Goal: Task Accomplishment & Management: Complete application form

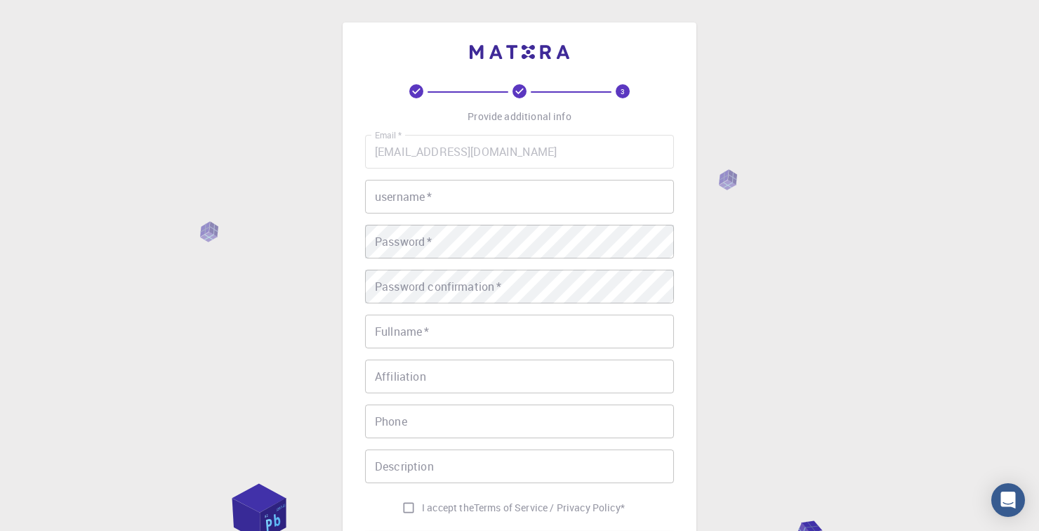
click at [403, 200] on div "username   * username   *" at bounding box center [519, 197] width 309 height 34
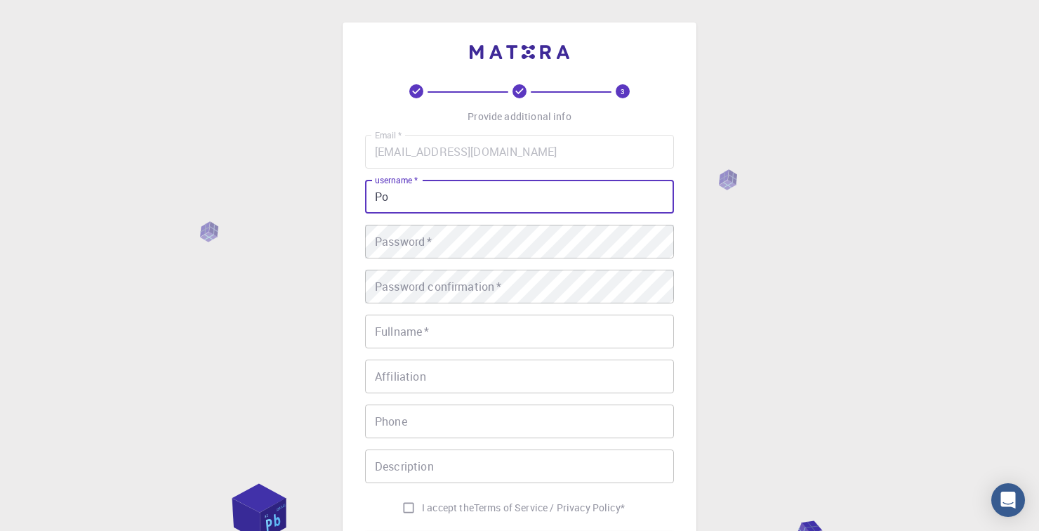
type input "P"
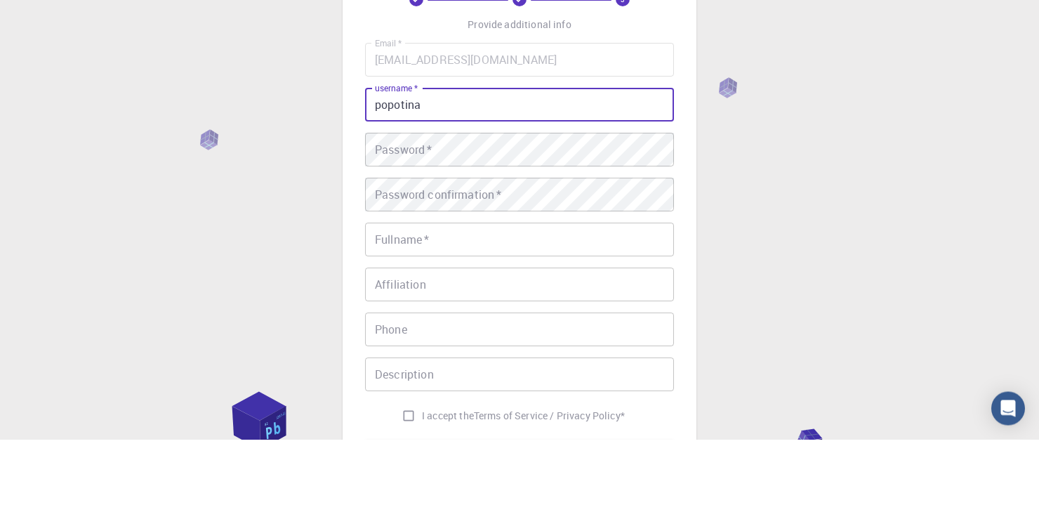
type input "popotina"
click at [381, 238] on div "Password   * Password   *" at bounding box center [519, 242] width 309 height 34
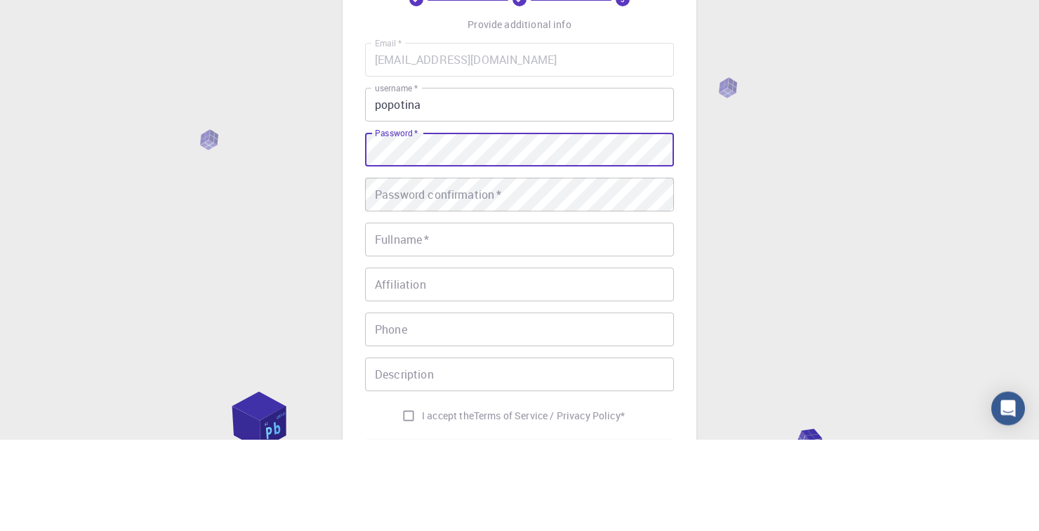
click at [386, 288] on div "Password confirmation   * Password confirmation   *" at bounding box center [519, 287] width 309 height 34
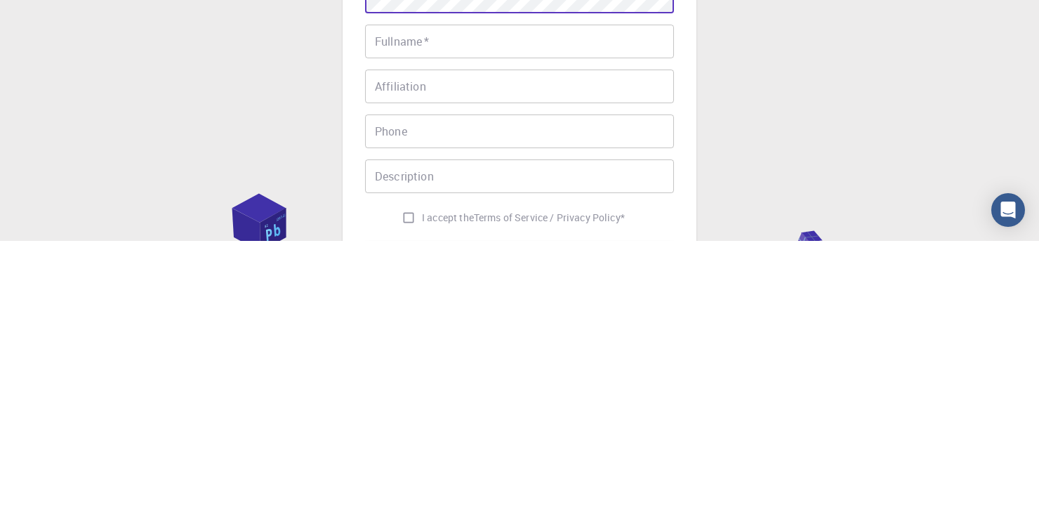
click at [385, 329] on div "Fullname   * Fullname   *" at bounding box center [519, 332] width 309 height 34
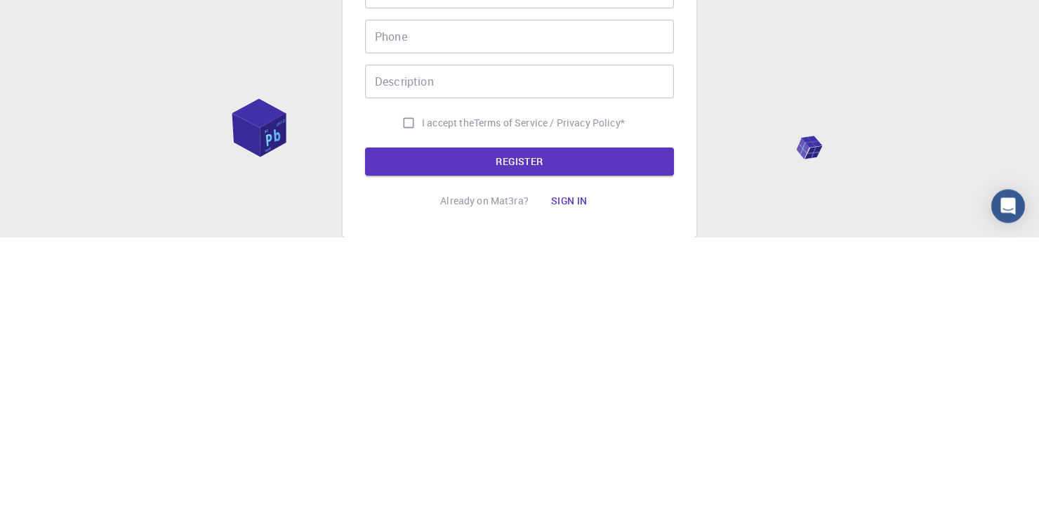
scroll to position [97, 0]
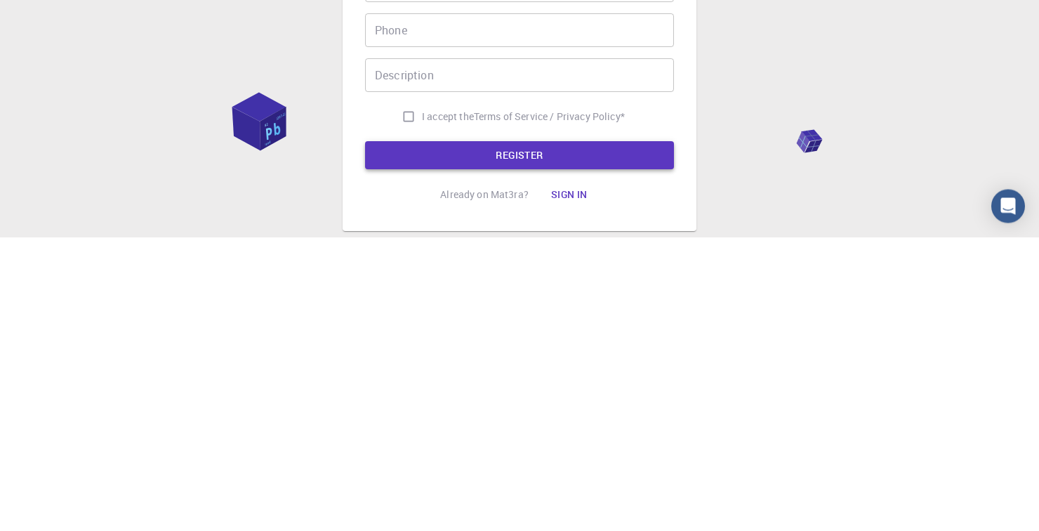
type input "[PERSON_NAME]"
click at [457, 448] on button "REGISTER" at bounding box center [519, 449] width 309 height 28
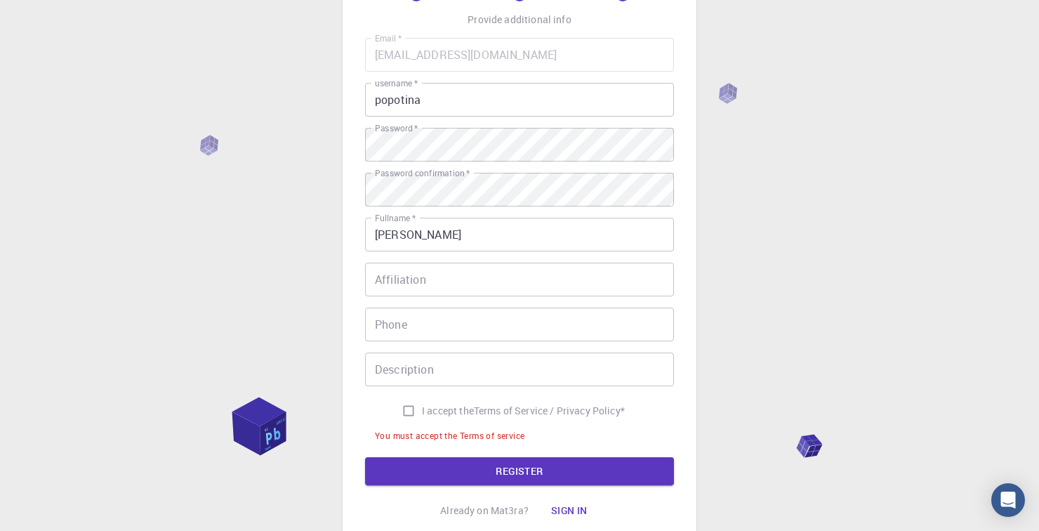
click at [405, 414] on input "I accept the Terms of Service / Privacy Policy *" at bounding box center [408, 411] width 27 height 27
checkbox input "true"
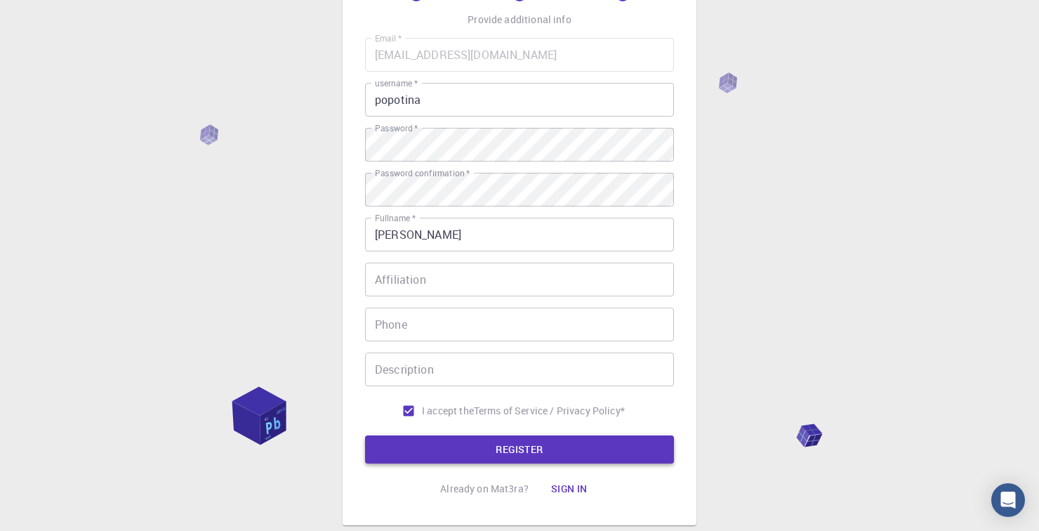
click at [530, 454] on button "REGISTER" at bounding box center [519, 449] width 309 height 28
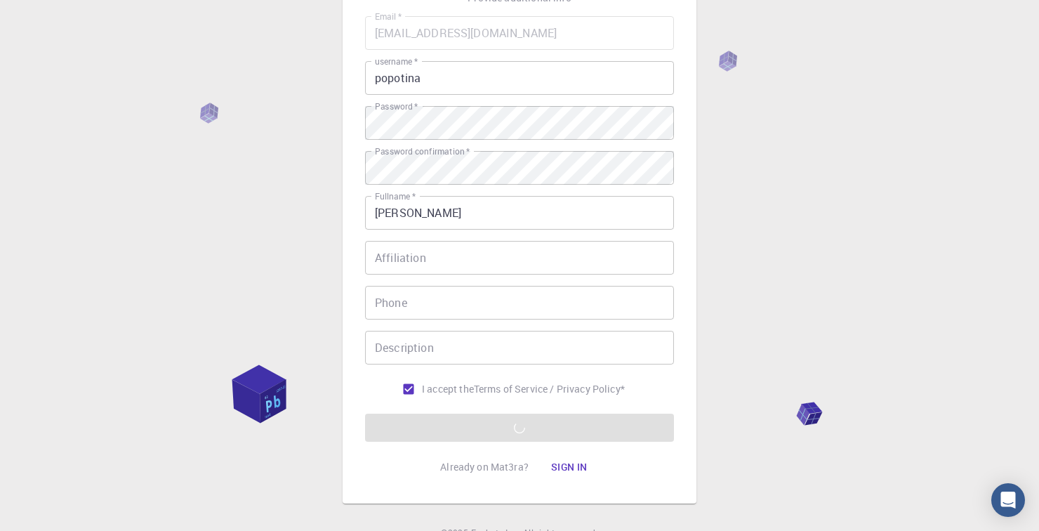
scroll to position [0, 0]
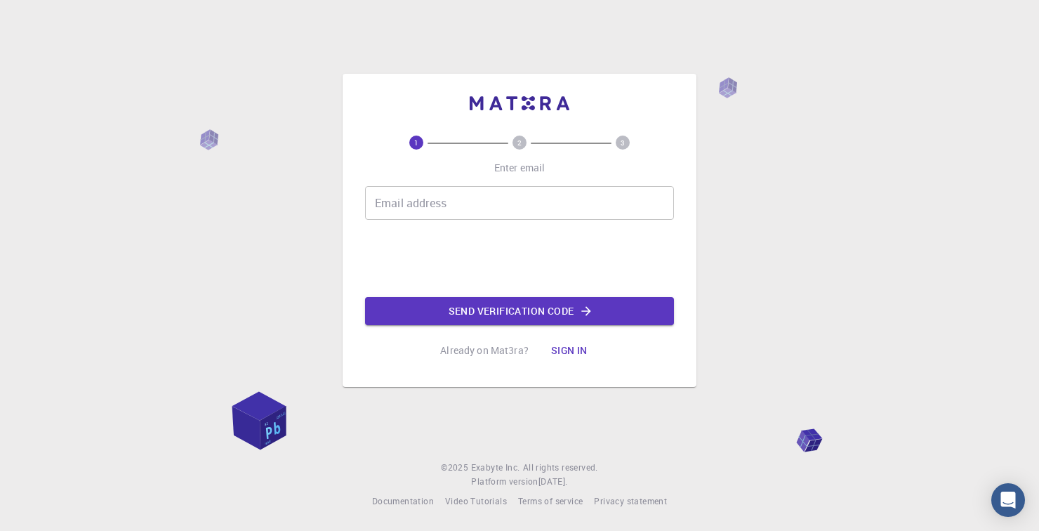
click at [388, 220] on div "Email address Email address" at bounding box center [519, 203] width 309 height 34
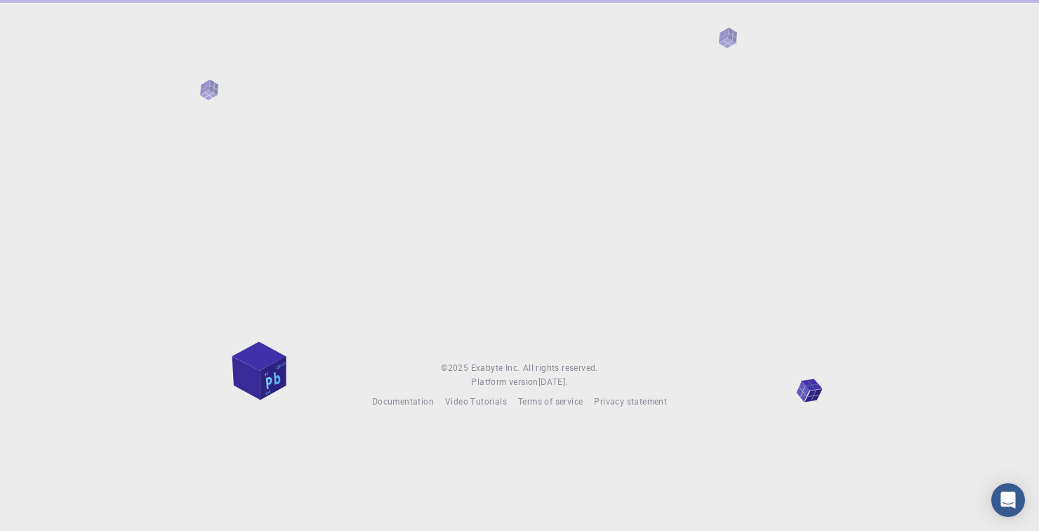
click at [64, 409] on footer "© 2025 Exabyte Inc. All rights reserved. Platform version 2025.7.24 . Documenta…" at bounding box center [519, 385] width 1039 height 48
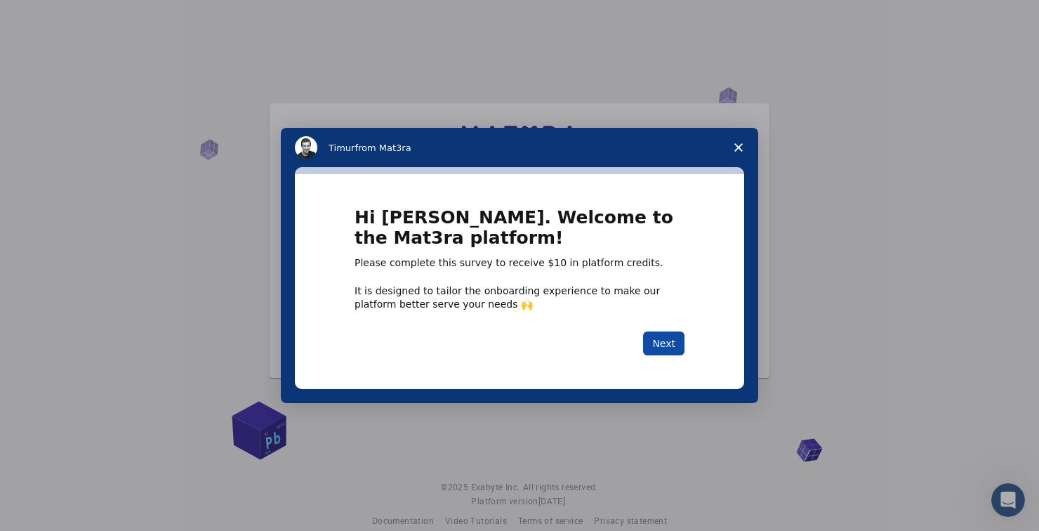
click at [683, 336] on button "Next" at bounding box center [663, 343] width 41 height 24
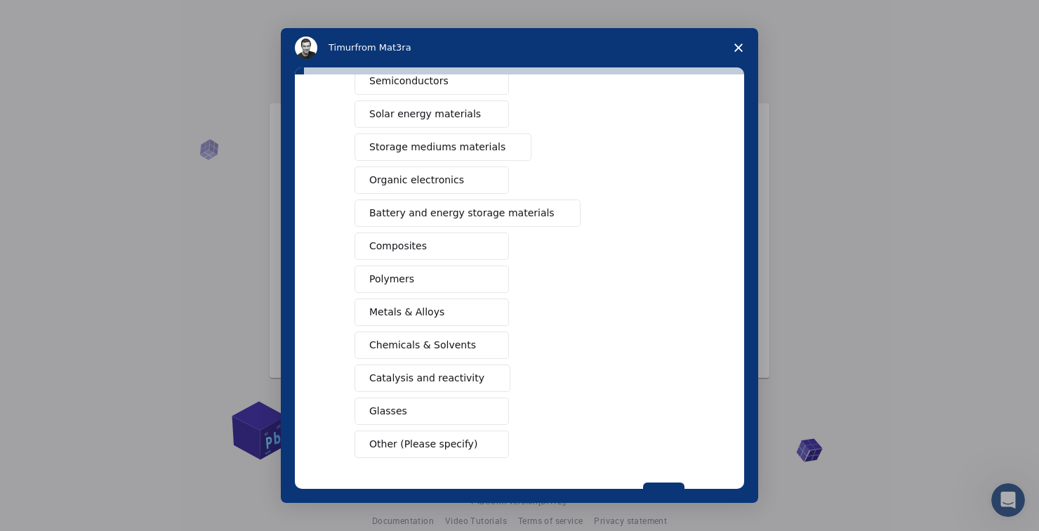
scroll to position [147, 0]
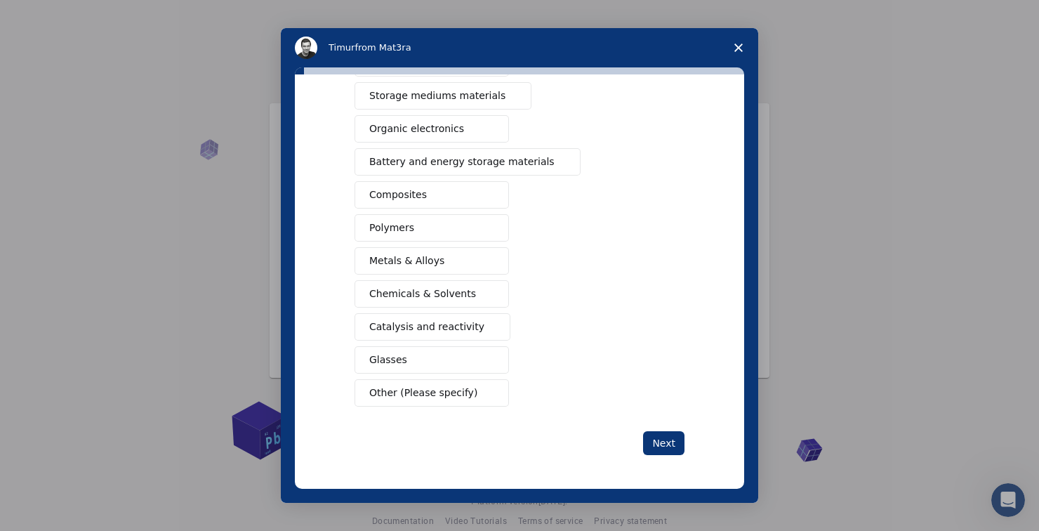
click at [473, 398] on button "Other (Please specify)" at bounding box center [432, 392] width 155 height 27
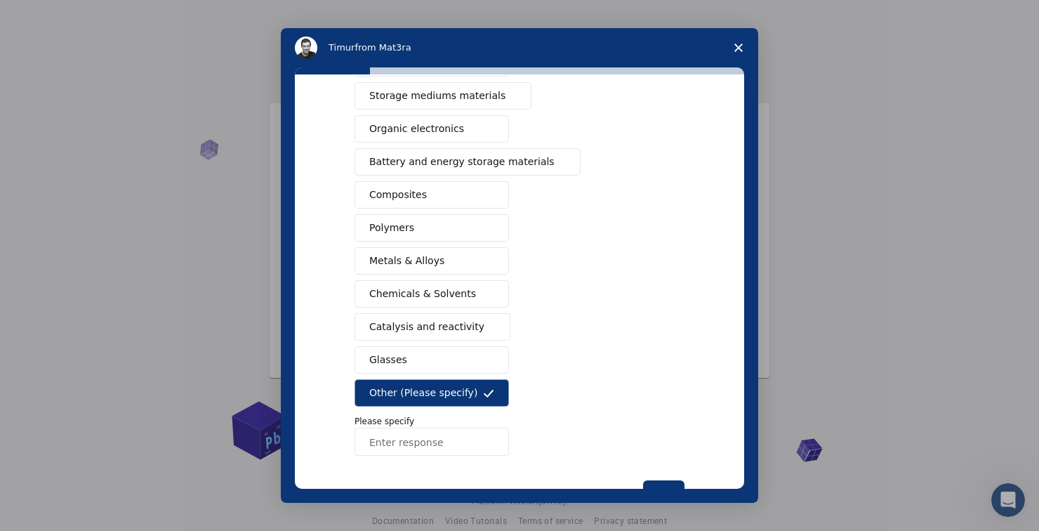
scroll to position [196, 0]
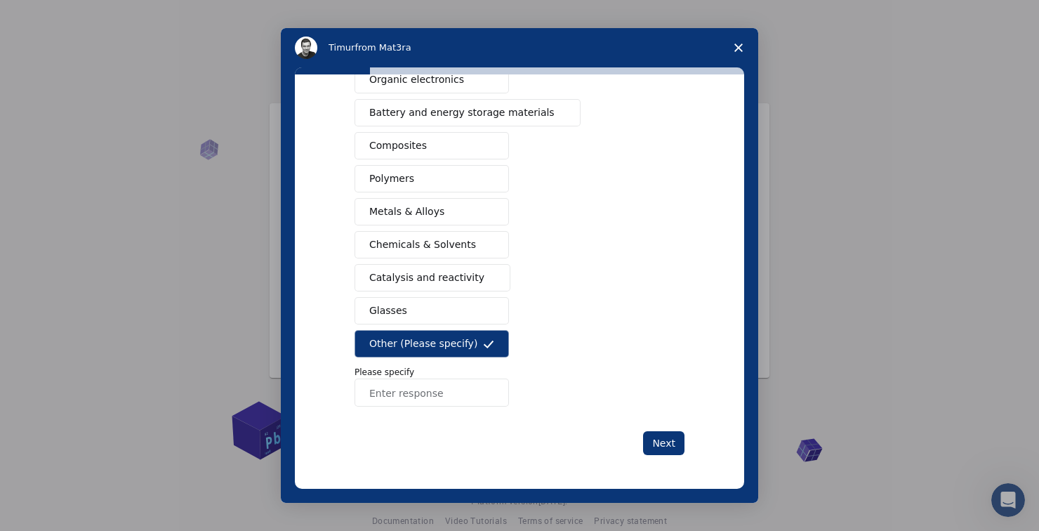
click at [444, 398] on input "Enter response" at bounding box center [432, 393] width 155 height 28
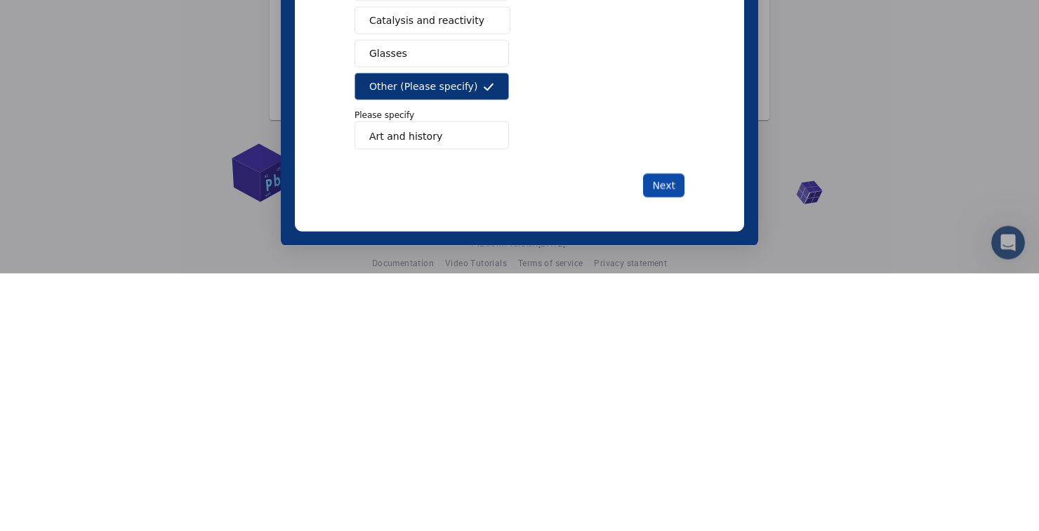
type input "Art and history"
click at [674, 178] on button "Next" at bounding box center [663, 186] width 41 height 24
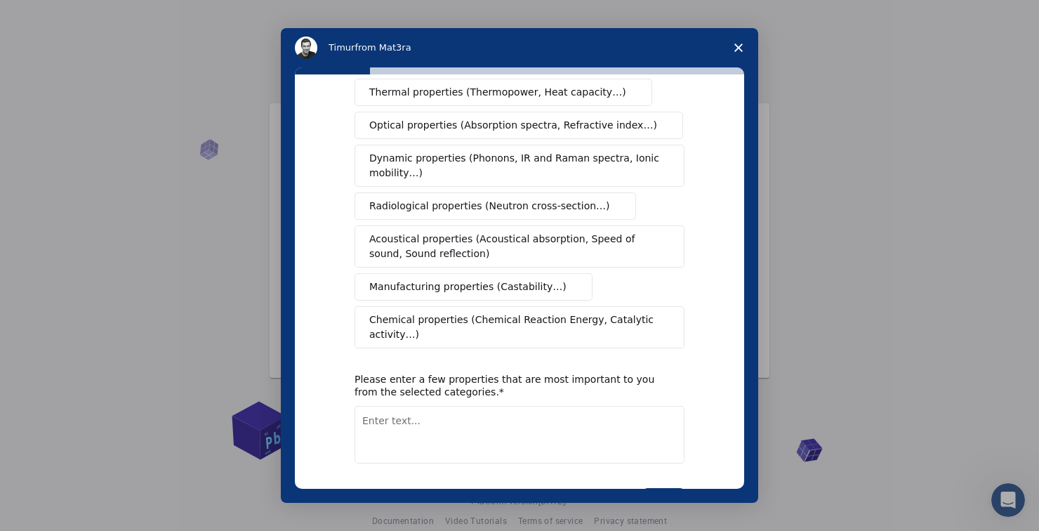
scroll to position [234, 0]
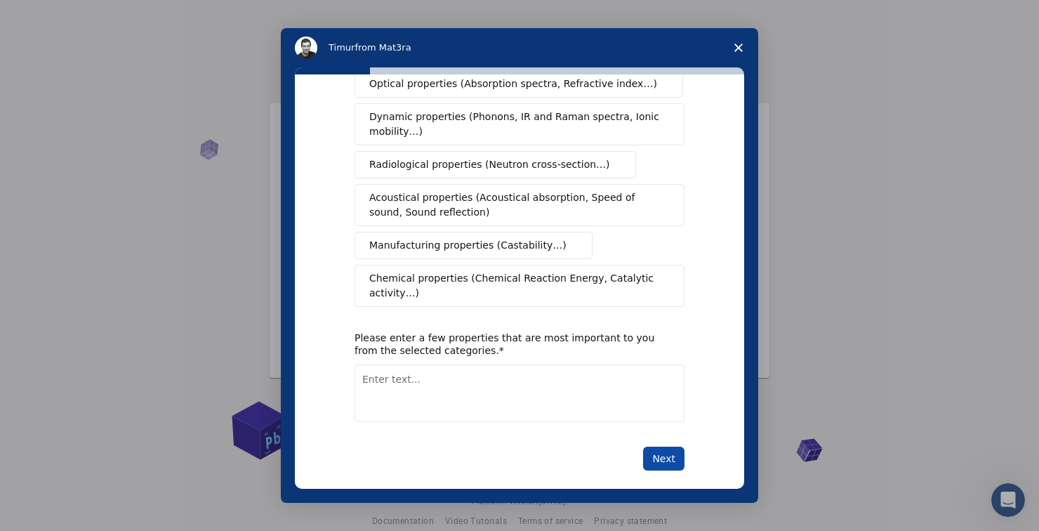
click at [678, 451] on button "Next" at bounding box center [663, 459] width 41 height 24
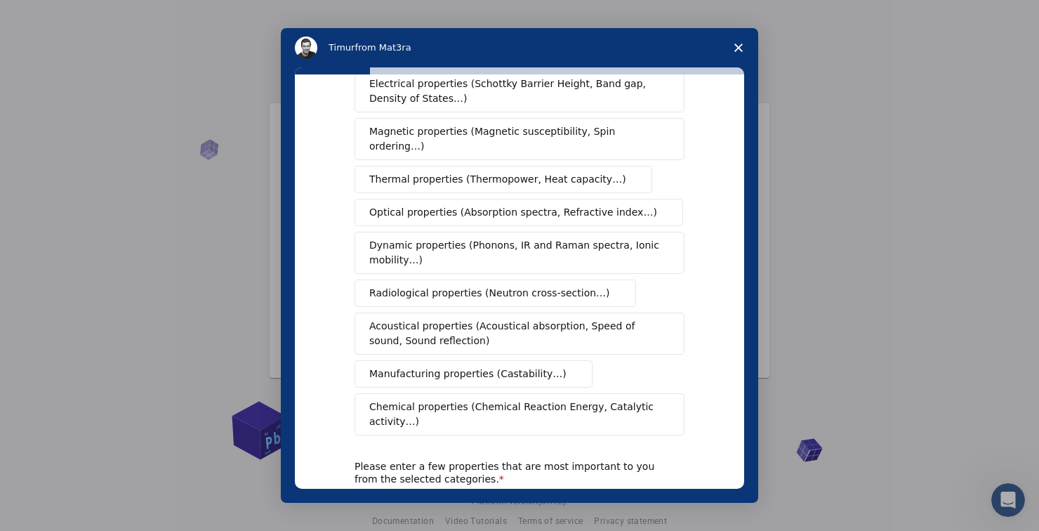
scroll to position [127, 0]
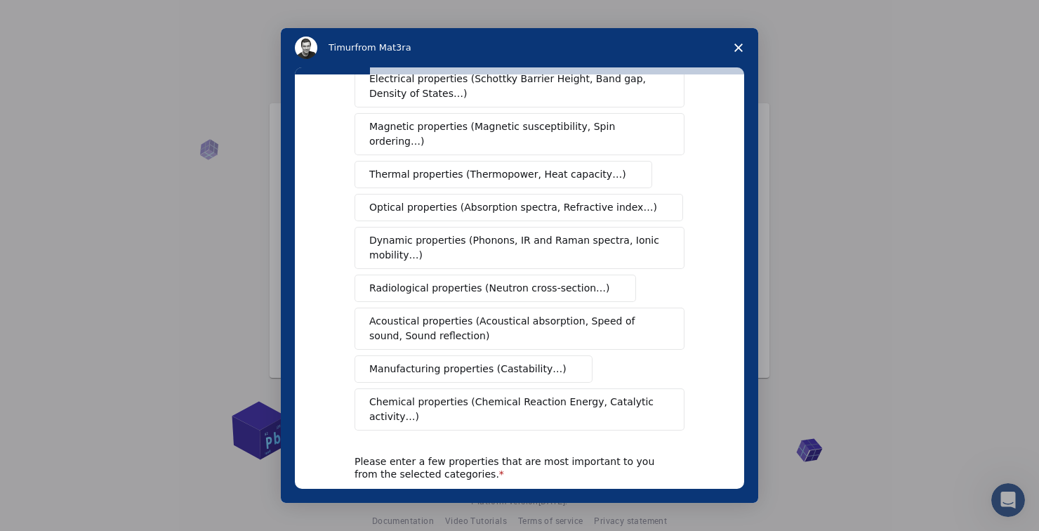
click at [518, 362] on span "Manufacturing properties (Castability…)" at bounding box center [467, 369] width 197 height 15
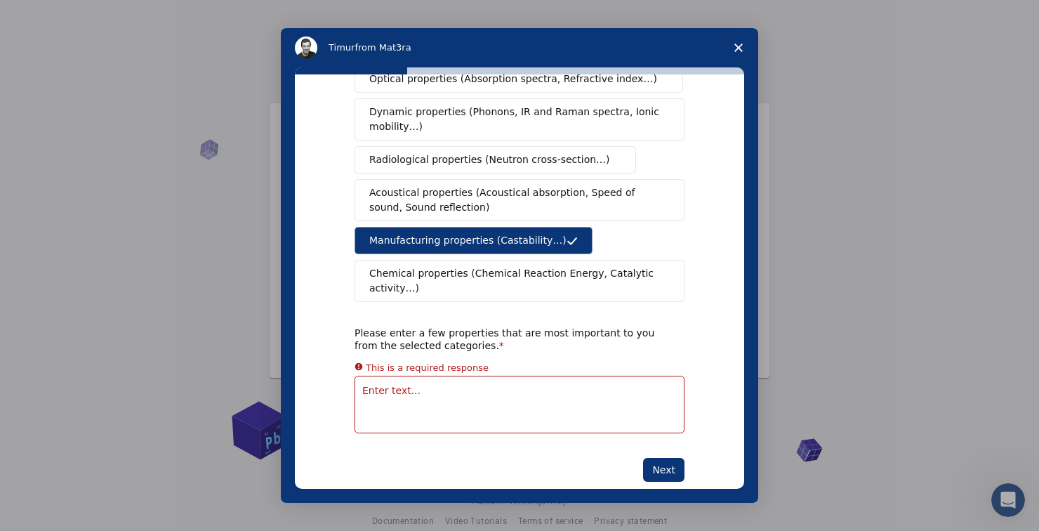
scroll to position [251, 0]
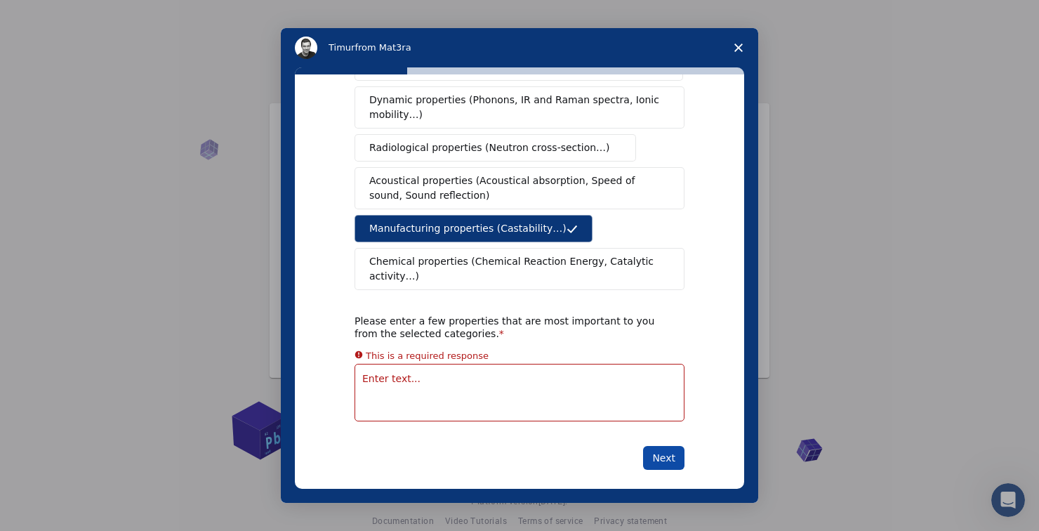
click at [669, 446] on button "Next" at bounding box center [663, 458] width 41 height 24
click at [669, 397] on textarea "Enter text..." at bounding box center [520, 393] width 330 height 58
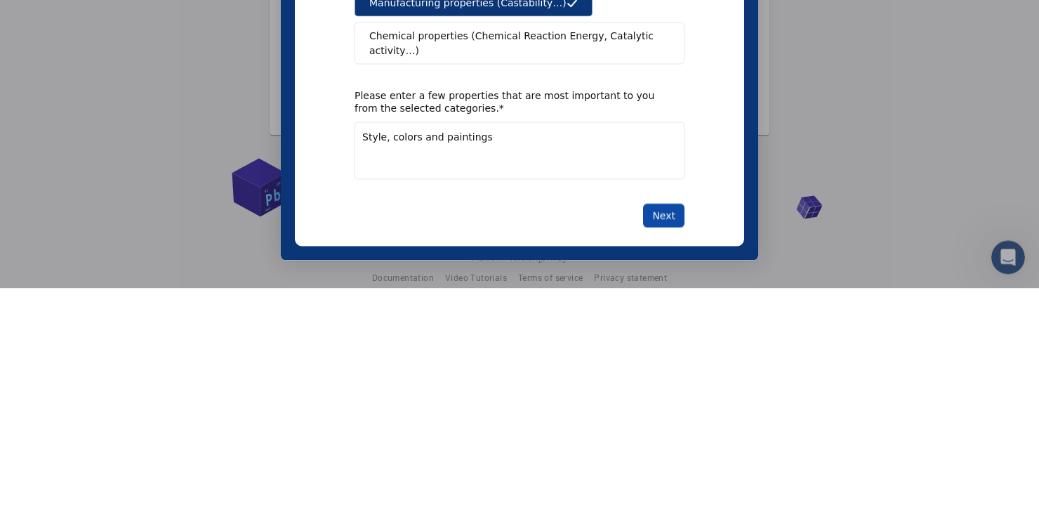
type textarea "Style, colors and paintings"
click at [658, 204] on button "Next" at bounding box center [663, 216] width 41 height 24
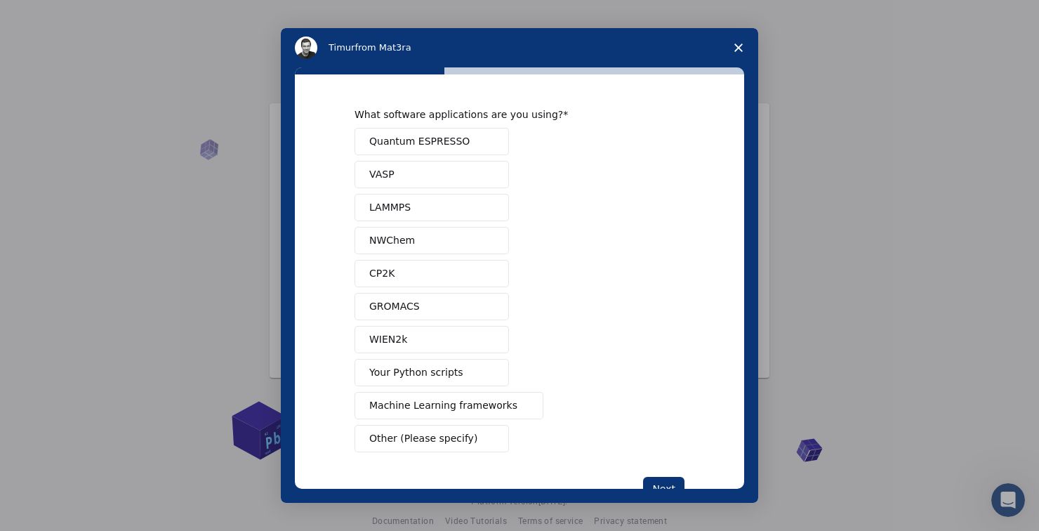
scroll to position [8, 0]
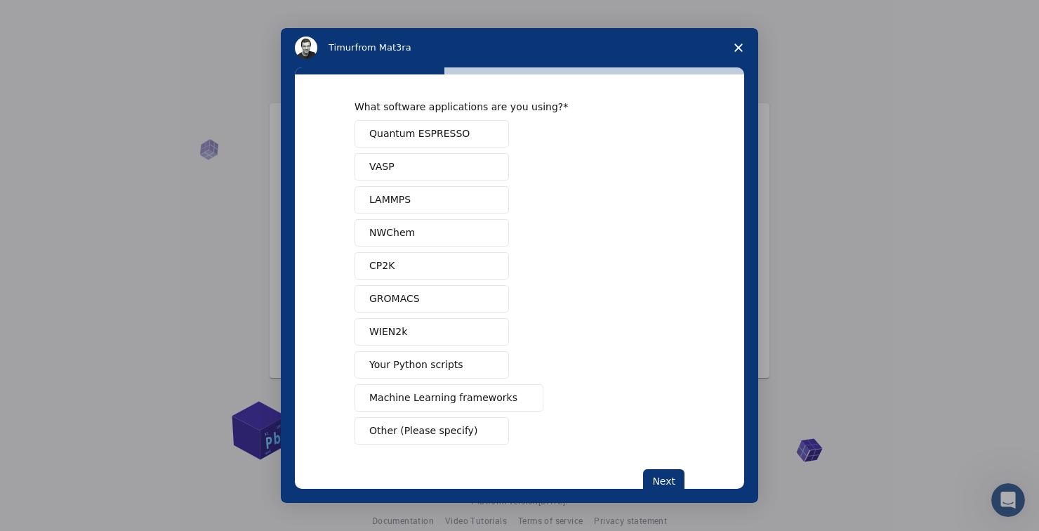
click at [483, 441] on button "Other (Please specify)" at bounding box center [432, 430] width 155 height 27
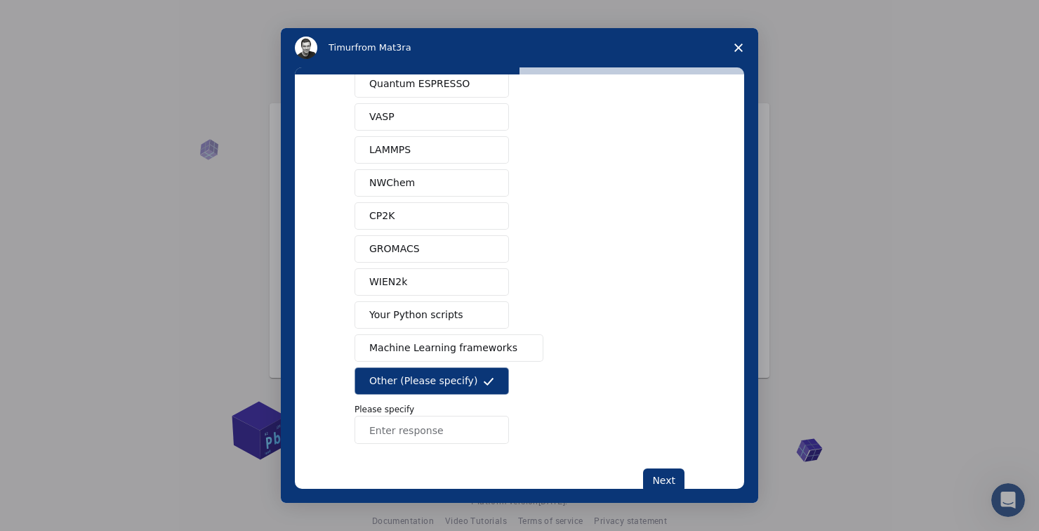
scroll to position [61, 0]
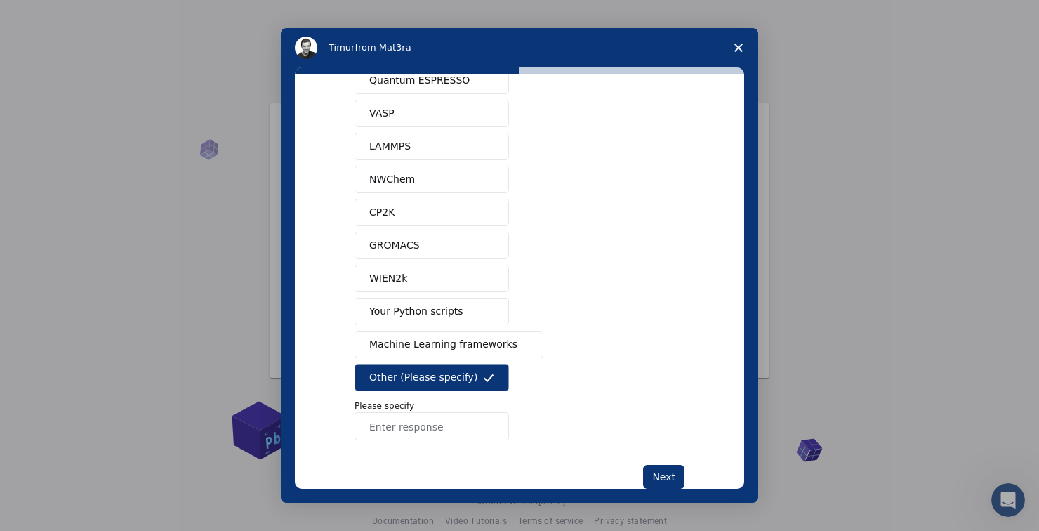
click at [459, 430] on input "Enter response" at bounding box center [432, 426] width 155 height 28
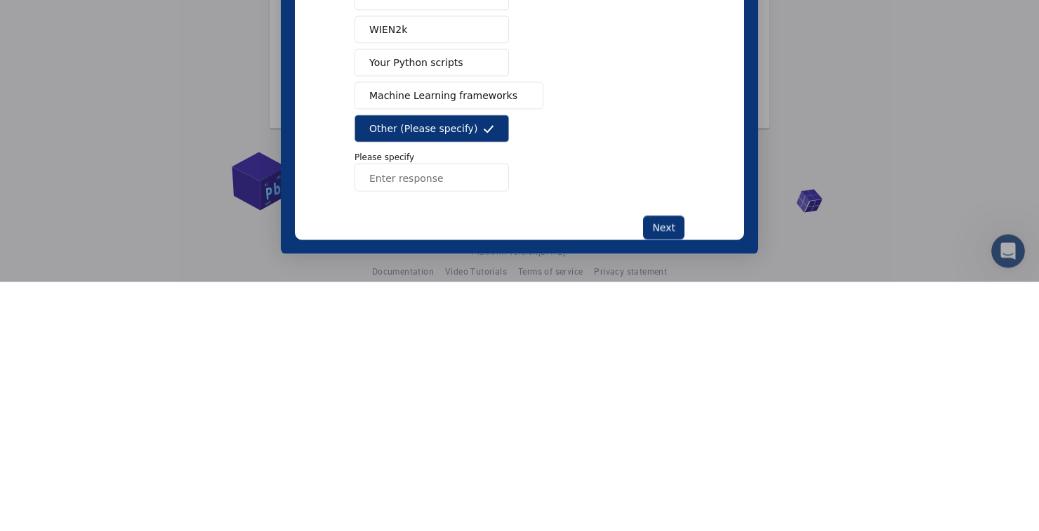
scroll to position [30, 0]
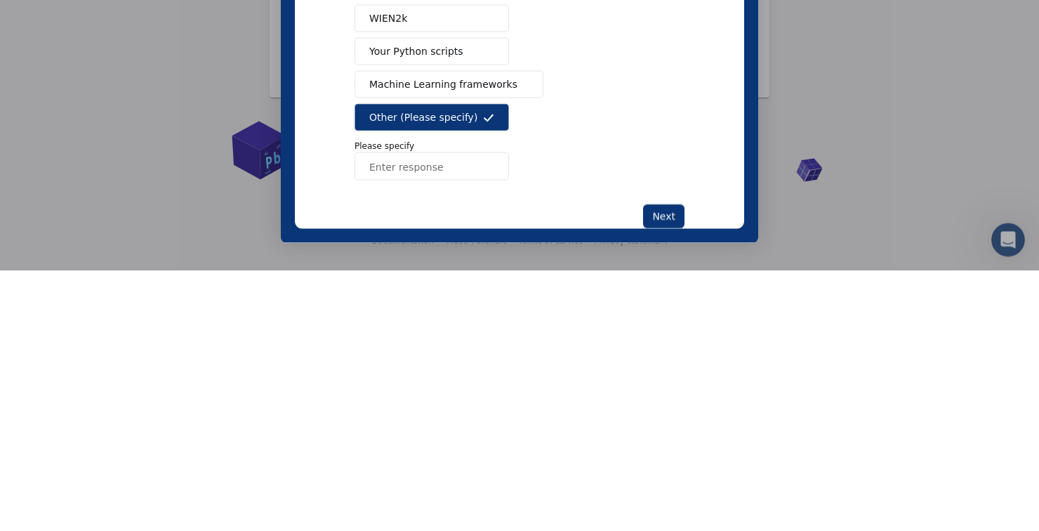
type input "G"
type input "google"
click at [664, 214] on button "Next" at bounding box center [663, 217] width 41 height 24
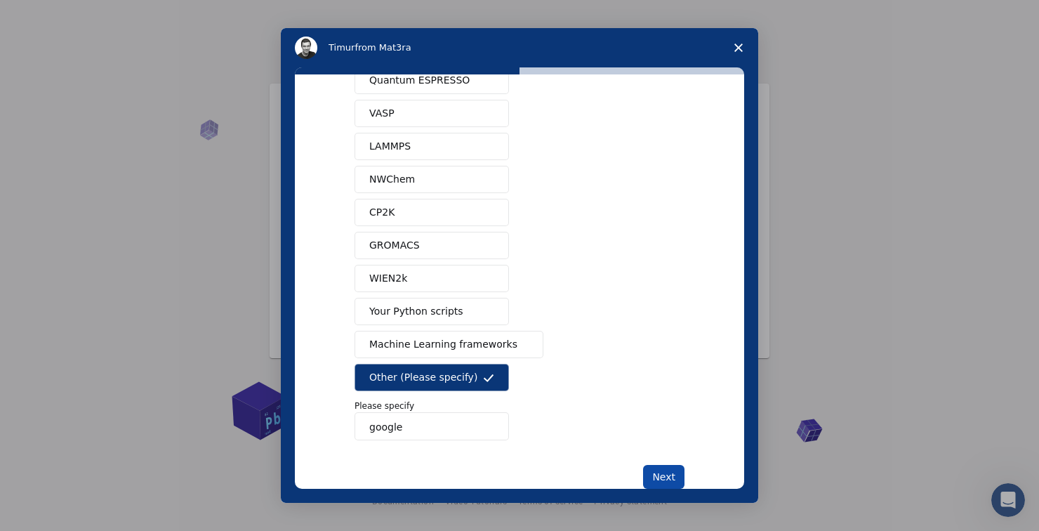
scroll to position [0, 0]
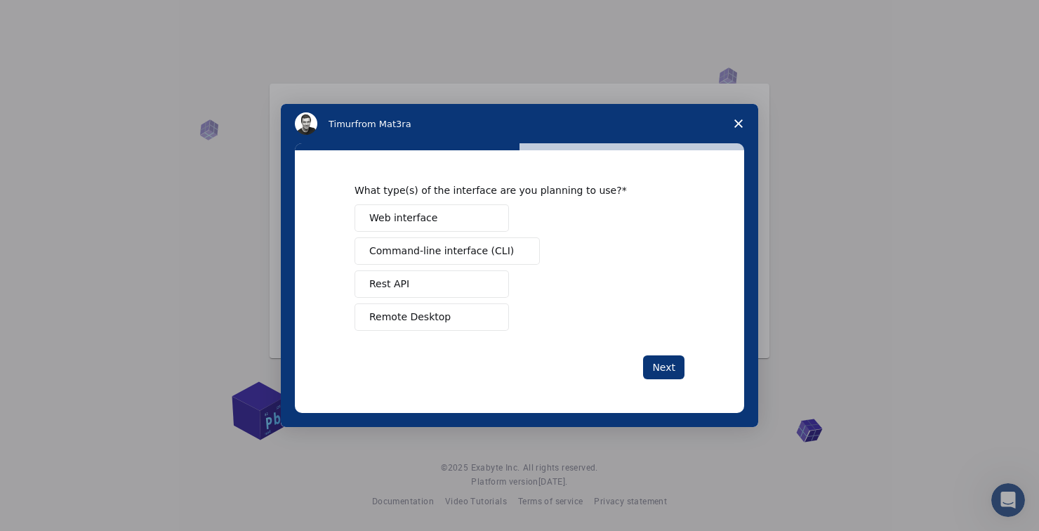
click at [465, 321] on button "Remote Desktop" at bounding box center [432, 316] width 155 height 27
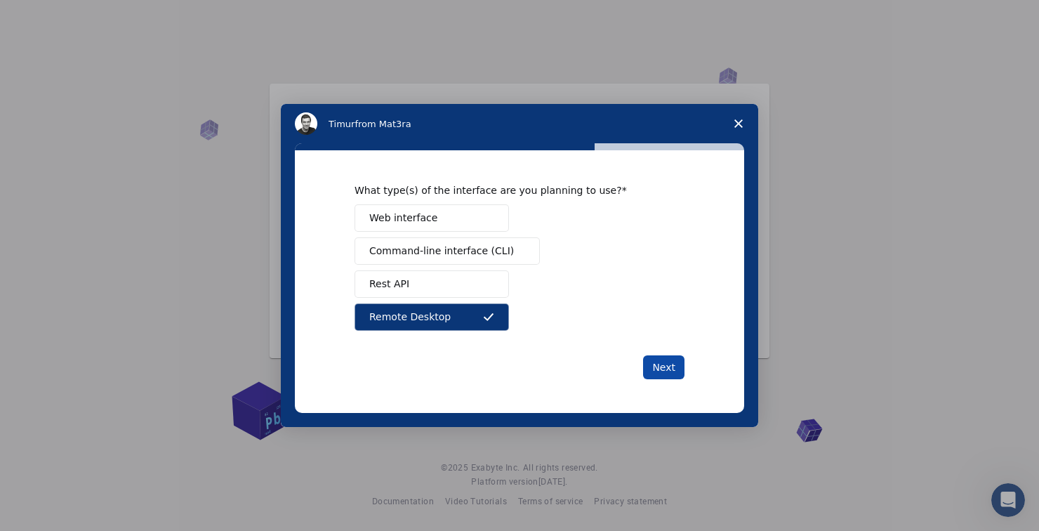
click at [674, 372] on button "Next" at bounding box center [663, 367] width 41 height 24
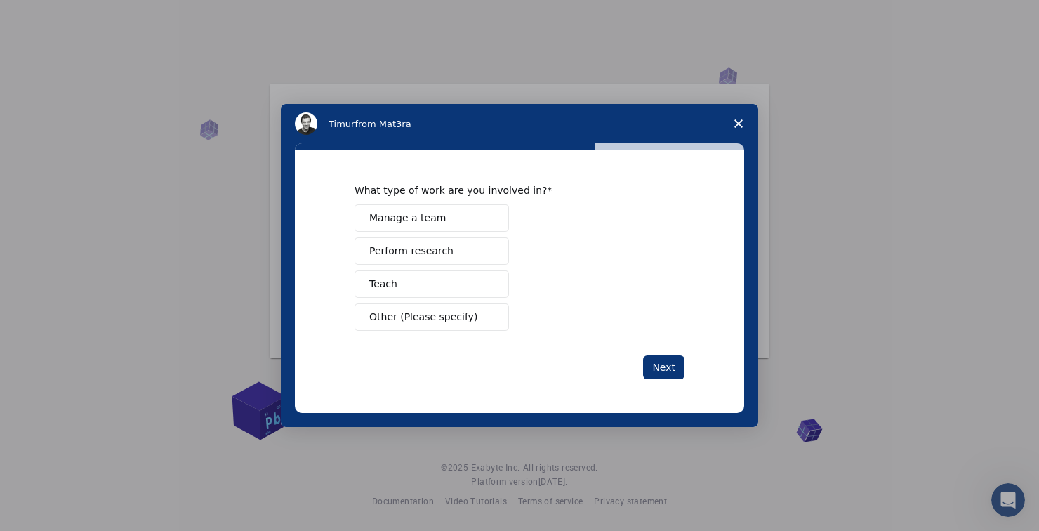
click at [464, 292] on button "Teach" at bounding box center [432, 283] width 155 height 27
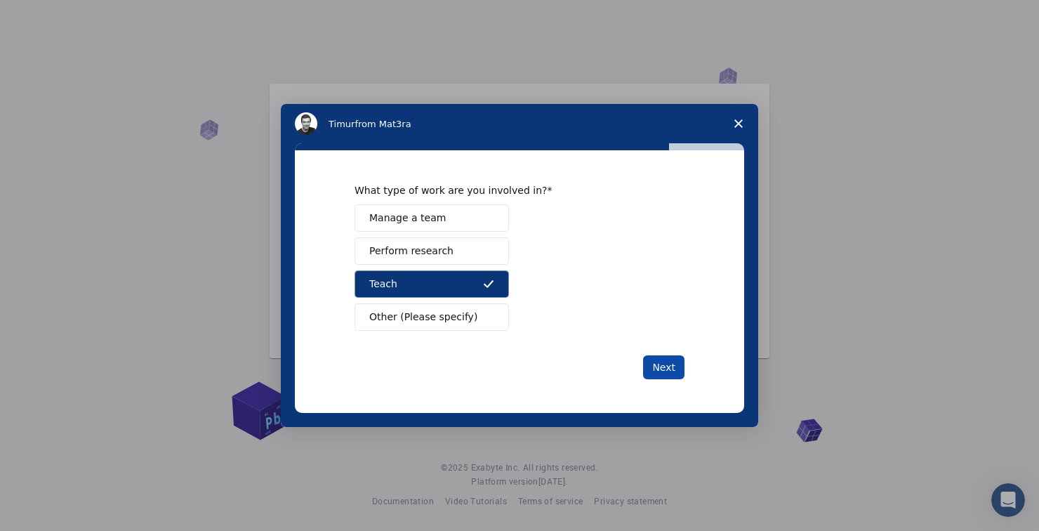
click at [673, 376] on button "Next" at bounding box center [663, 367] width 41 height 24
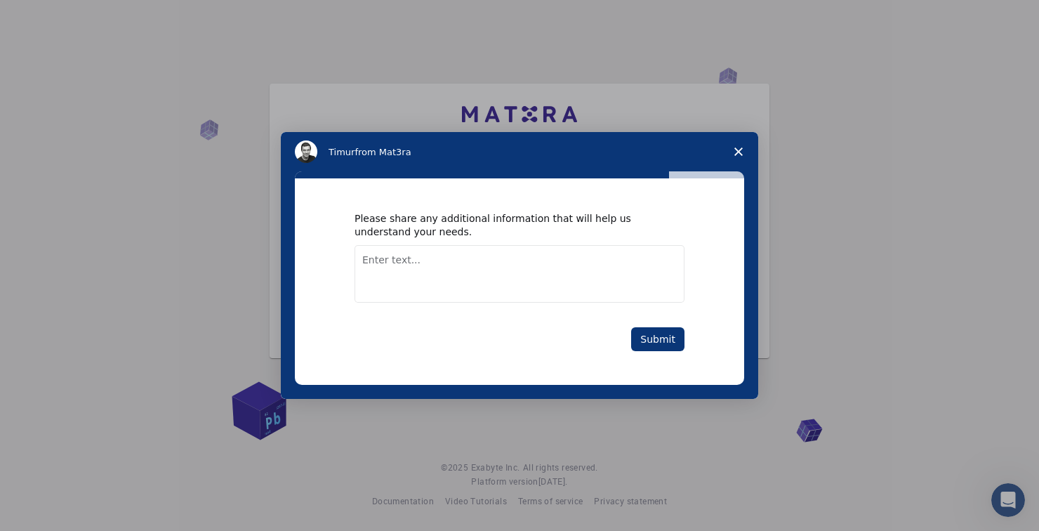
click at [386, 264] on textarea "Enter text..." at bounding box center [520, 274] width 330 height 58
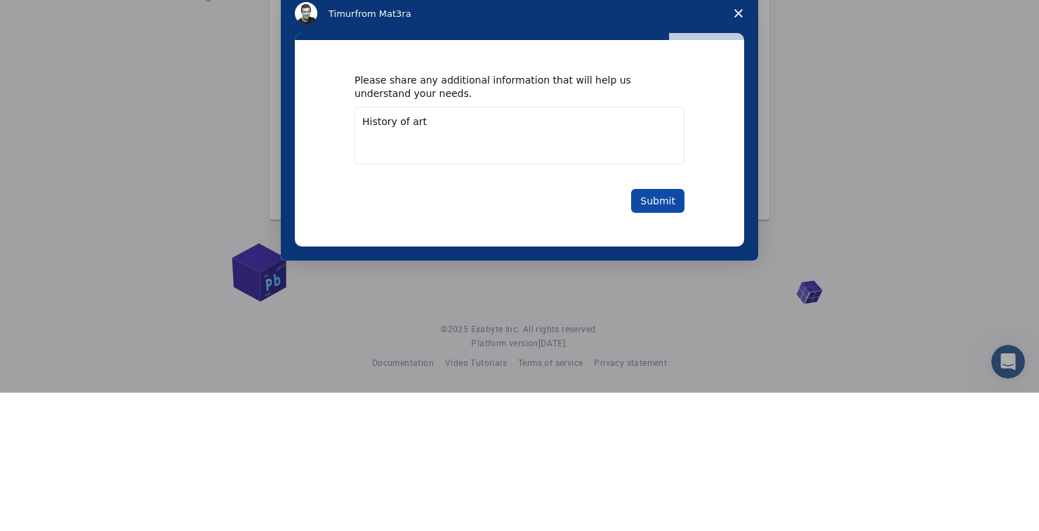
type textarea "History of art"
click at [674, 198] on button "Submit" at bounding box center [657, 201] width 53 height 24
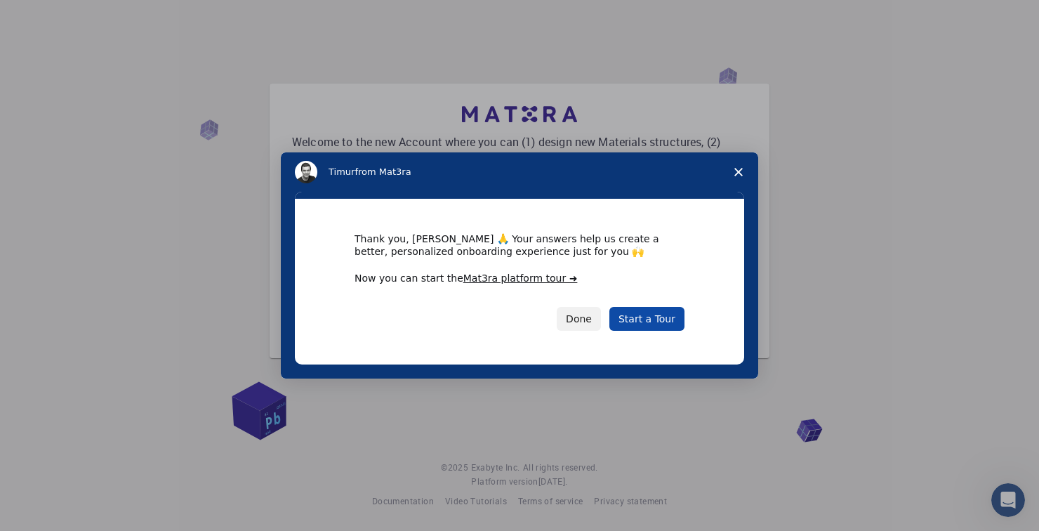
click at [663, 320] on link "Start a Tour" at bounding box center [647, 319] width 75 height 24
click at [656, 321] on link "Start a Tour" at bounding box center [647, 319] width 75 height 24
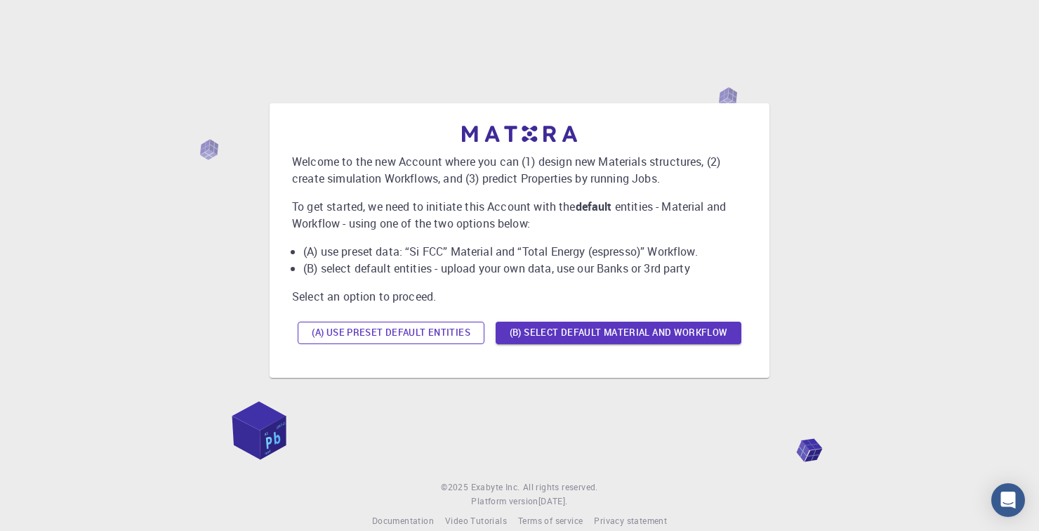
click at [425, 344] on button "(A) Use preset default entities" at bounding box center [391, 333] width 187 height 22
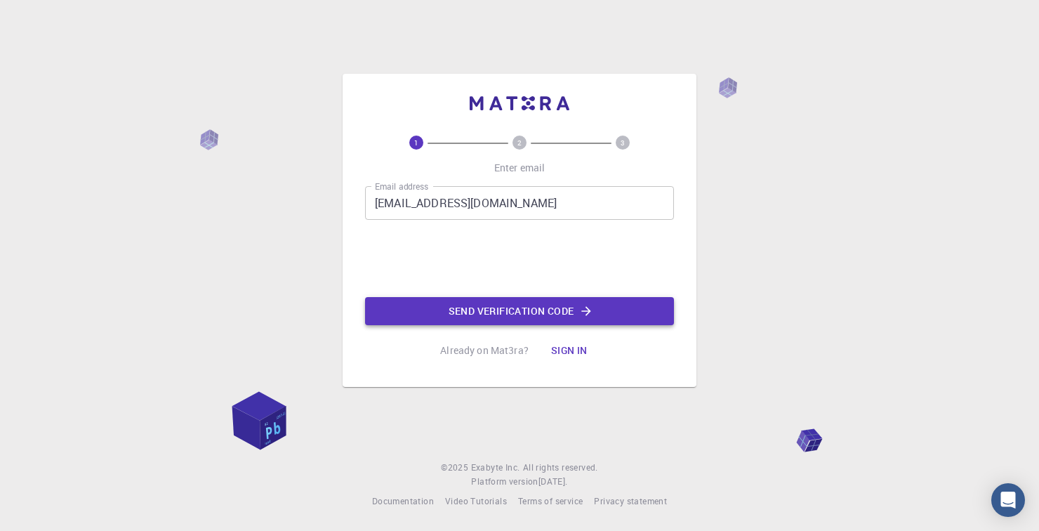
click at [440, 325] on button "Send verification code" at bounding box center [519, 311] width 309 height 28
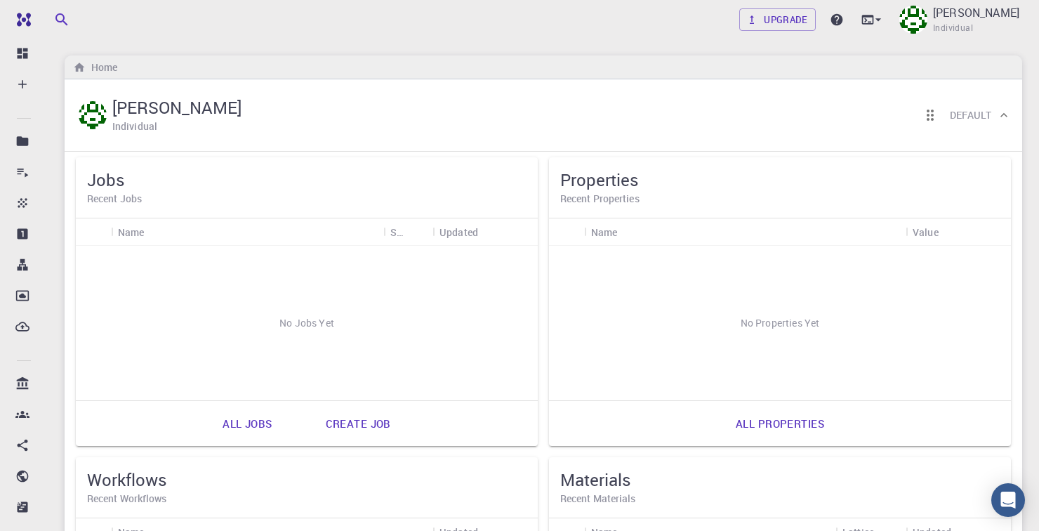
click at [63, 19] on icon "button" at bounding box center [61, 19] width 17 height 17
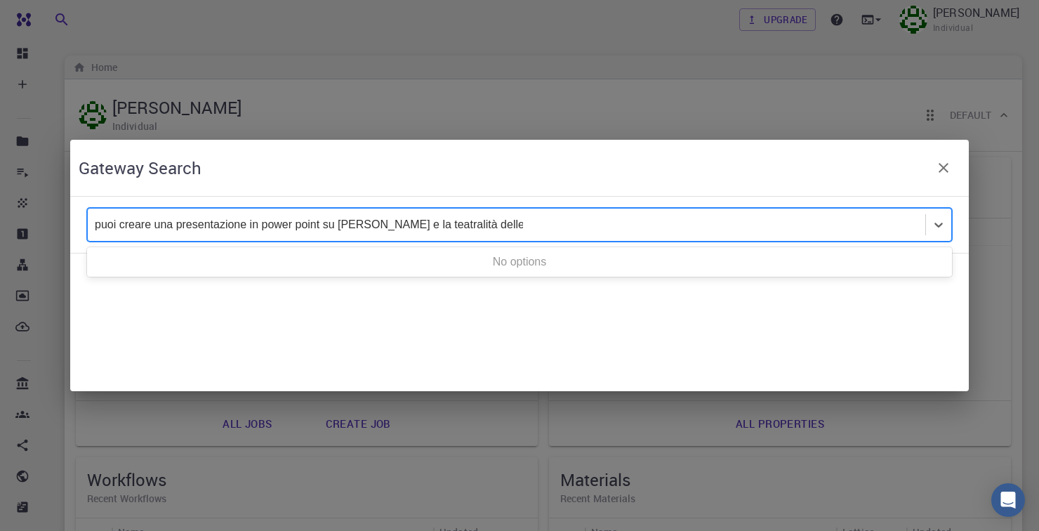
type input "puoi creare una presentazione in power point su [PERSON_NAME] e la teatralità d…"
click at [967, 449] on div "Gateway Search What would you like to do [DATE]?" at bounding box center [519, 265] width 1039 height 531
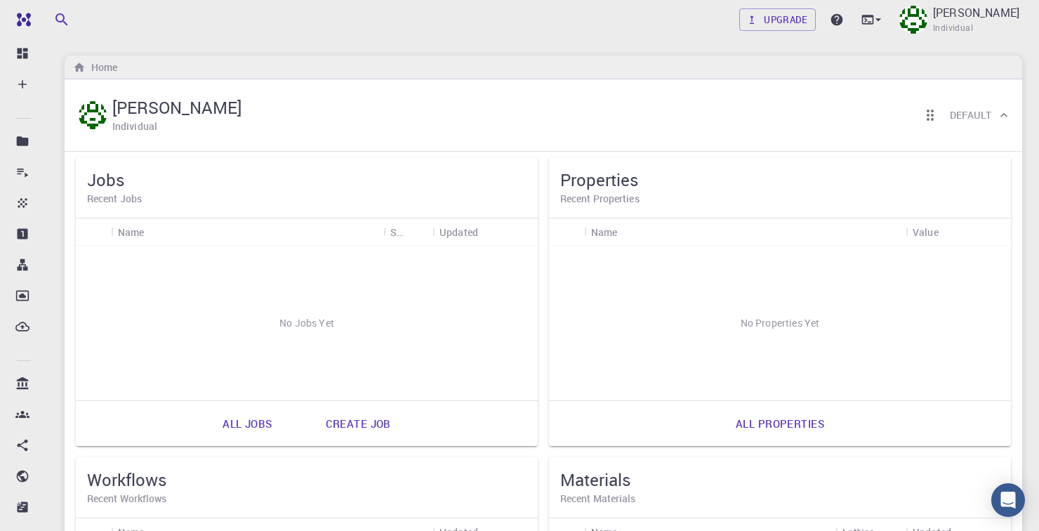
click at [64, 18] on icon "button" at bounding box center [61, 19] width 12 height 12
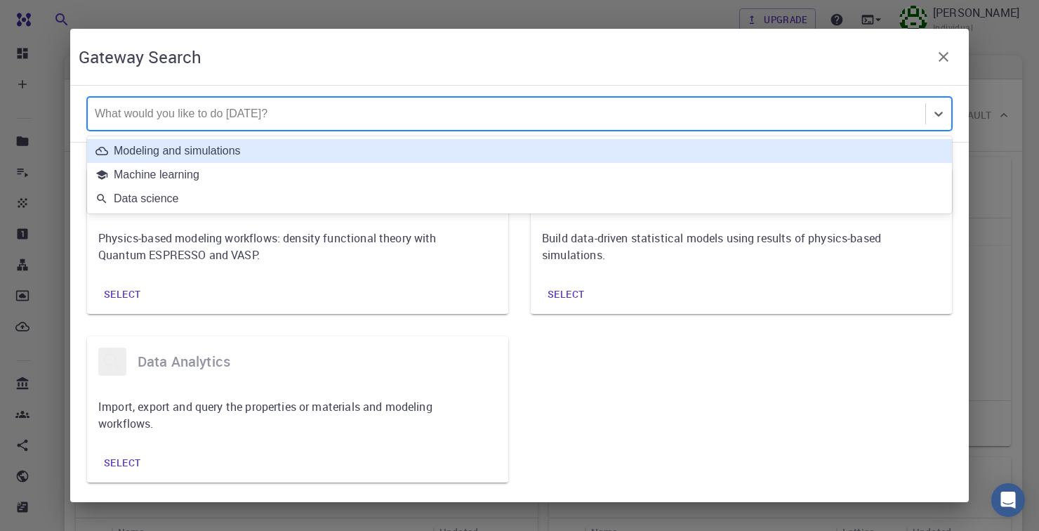
click at [124, 172] on div "Machine learning" at bounding box center [520, 175] width 848 height 13
